Goal: Task Accomplishment & Management: Manage account settings

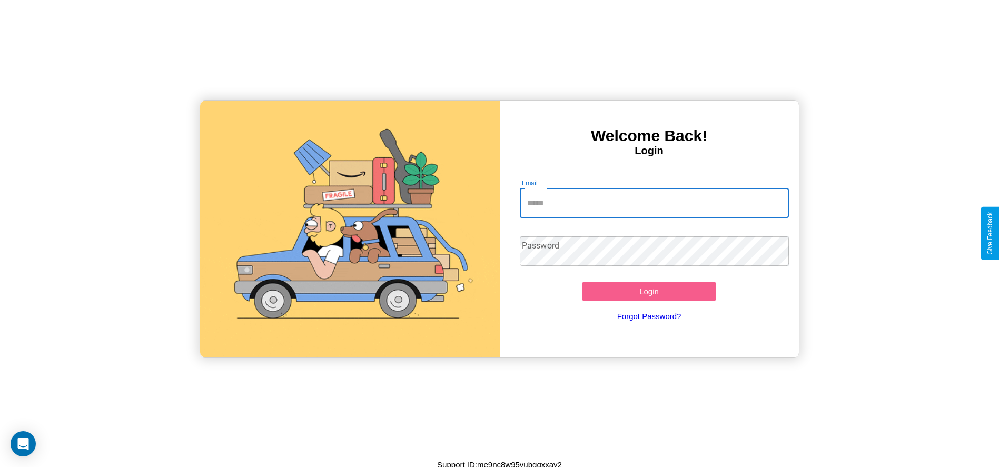
click at [654, 203] on input "Email" at bounding box center [654, 204] width 269 height 30
type input "**********"
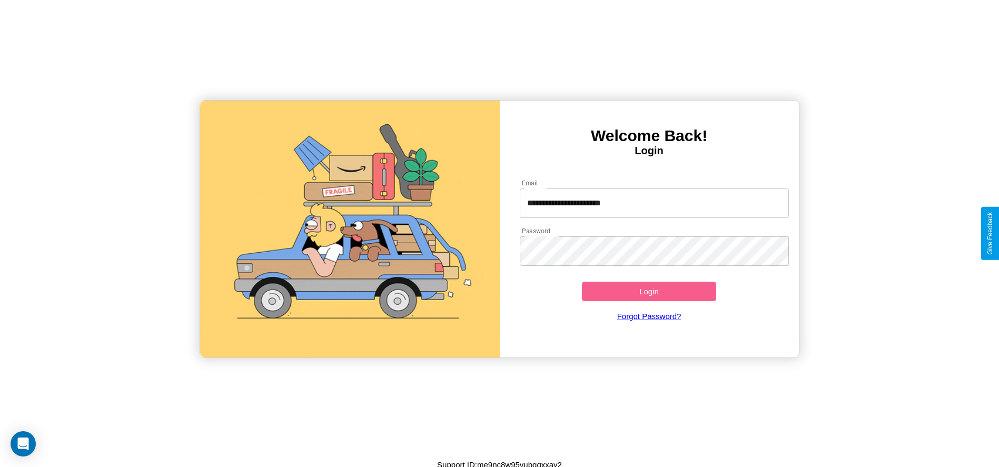
click at [649, 291] on button "Login" at bounding box center [649, 291] width 135 height 19
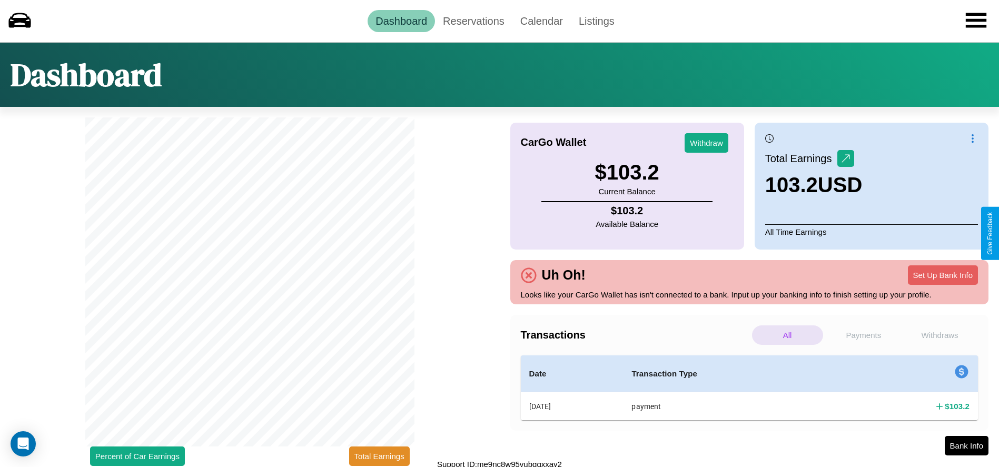
click at [940, 335] on p "Withdraws" at bounding box center [940, 335] width 71 height 19
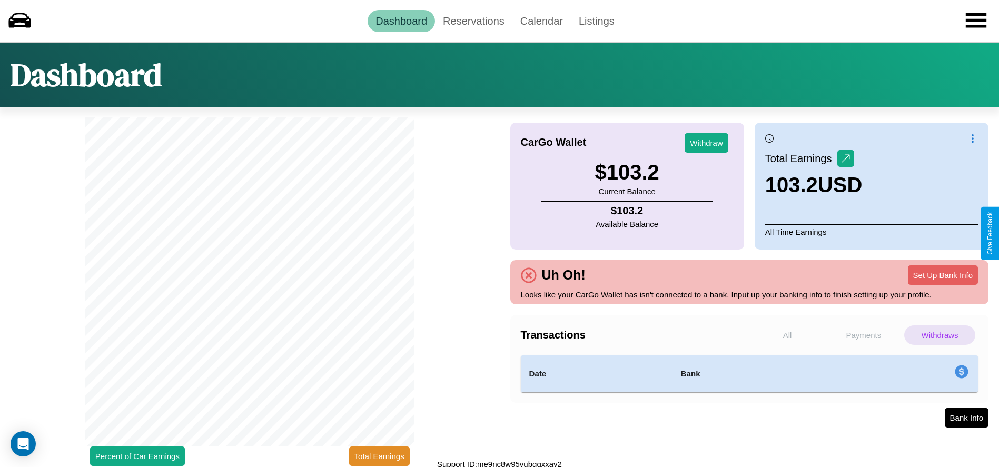
click at [864, 335] on p "Payments" at bounding box center [864, 335] width 71 height 19
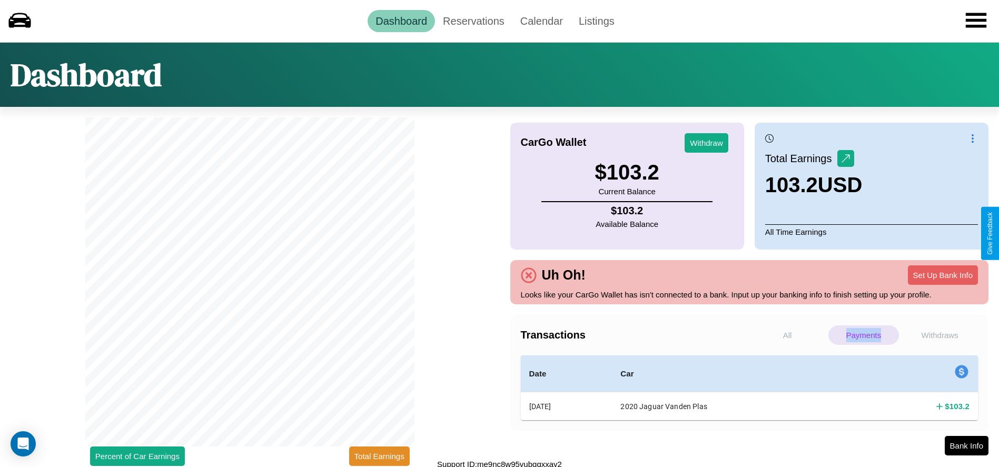
click at [864, 335] on p "Payments" at bounding box center [864, 335] width 71 height 19
click at [788, 335] on p "All" at bounding box center [787, 335] width 71 height 19
click at [707, 143] on button "Withdraw" at bounding box center [707, 142] width 44 height 19
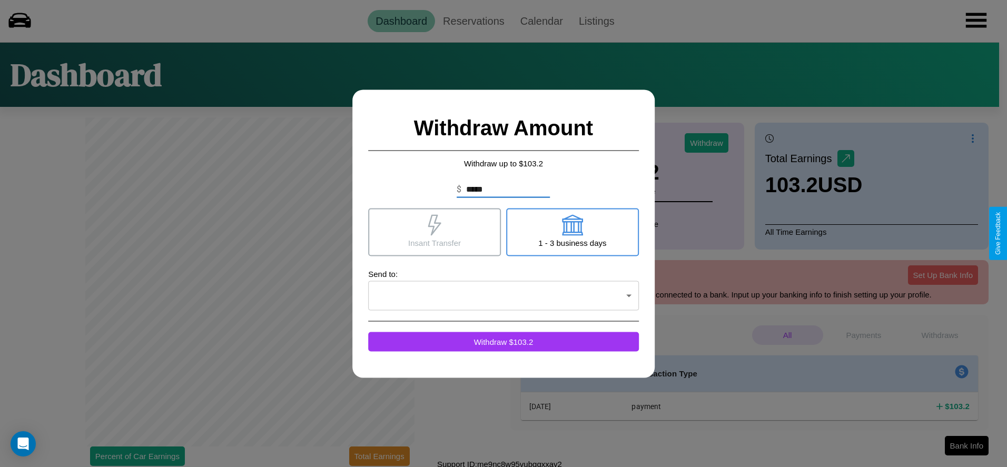
click at [572, 232] on icon at bounding box center [572, 224] width 21 height 21
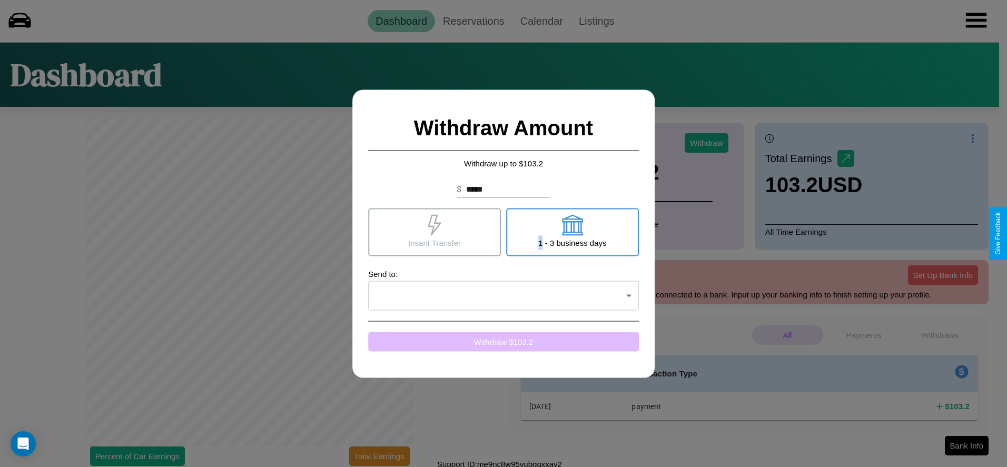
click at [504, 341] on button "Withdraw $ 103.2" at bounding box center [503, 341] width 271 height 19
